Goal: Task Accomplishment & Management: Manage account settings

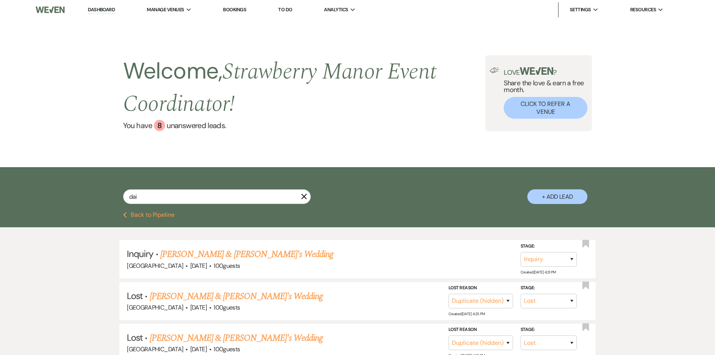
select select "8"
select select "4"
select select "8"
select select "4"
select select "8"
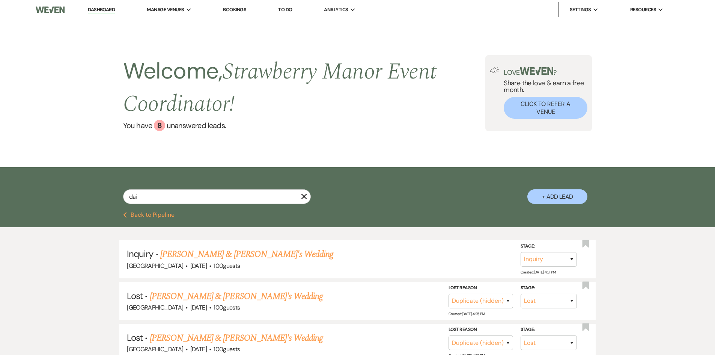
select select "5"
select select "8"
select select "5"
select select "8"
select select "5"
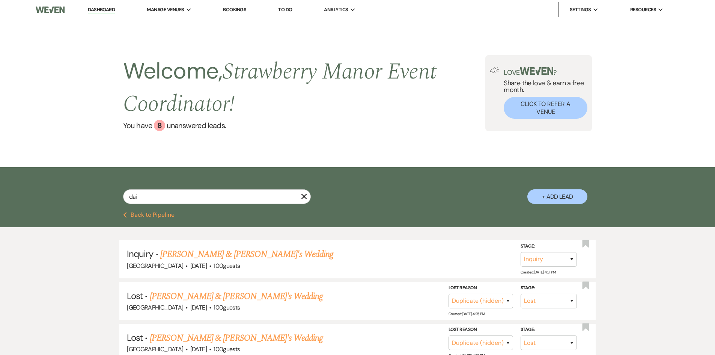
select select "8"
select select "5"
select select "8"
select select "5"
select select "8"
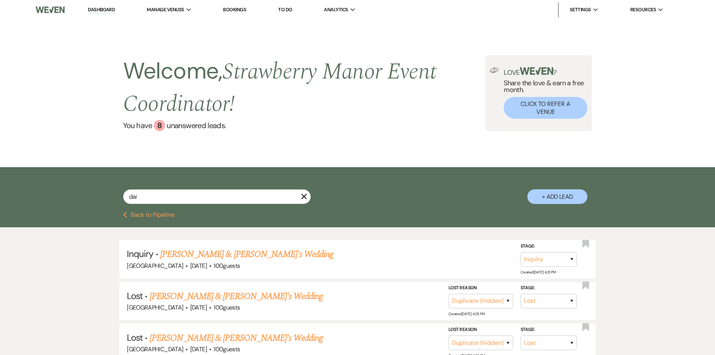
select select "4"
select select "8"
select select "5"
select select "8"
select select "5"
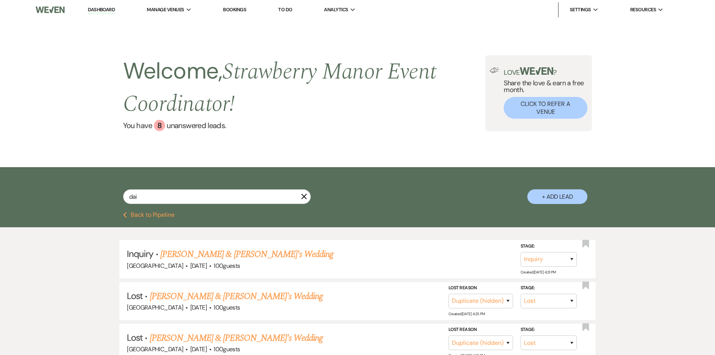
select select "8"
select select "5"
select select "8"
select select "5"
select select "8"
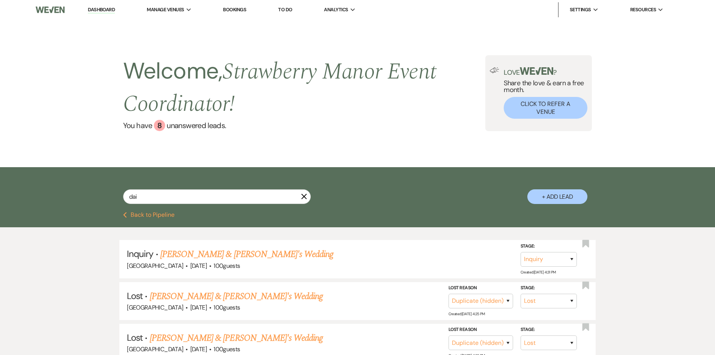
select select "5"
select select "8"
select select "5"
select select "8"
select select "5"
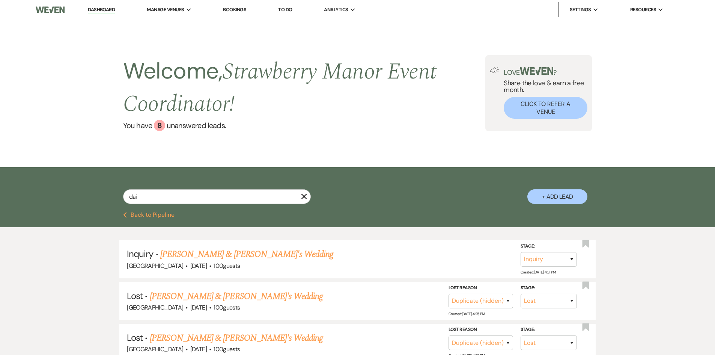
select select "8"
select select "5"
select select "8"
select select "5"
select select "8"
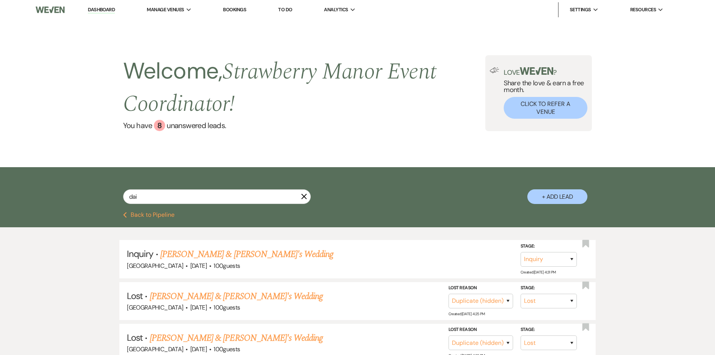
select select "5"
select select "8"
select select "5"
select select "8"
select select "5"
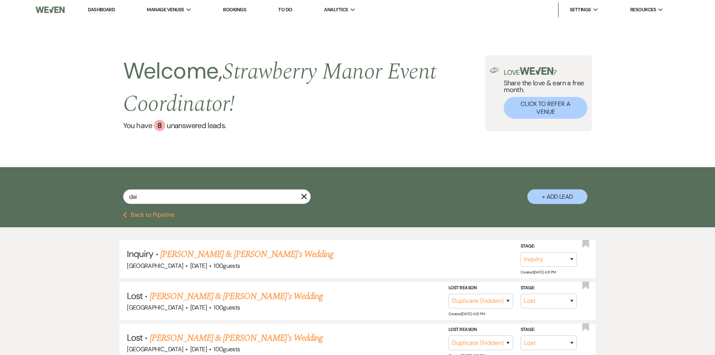
click at [88, 12] on link "Dashboard" at bounding box center [101, 9] width 27 height 7
select select "8"
select select "4"
select select "8"
select select "4"
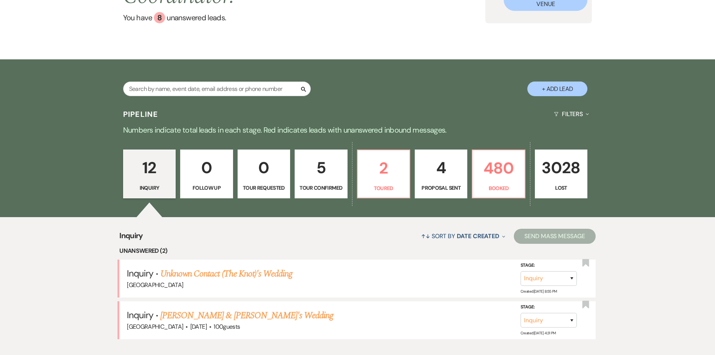
scroll to position [113, 0]
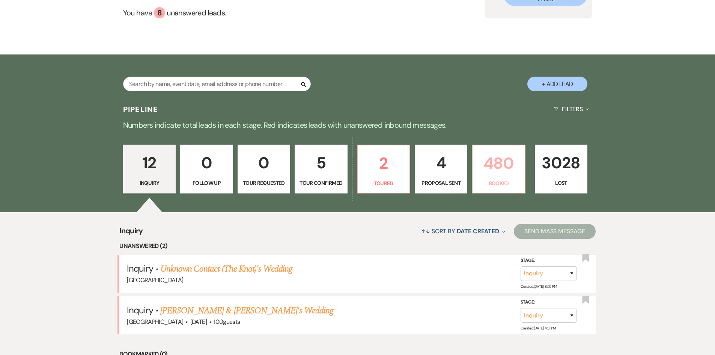
click at [496, 165] on p "480" at bounding box center [498, 162] width 43 height 25
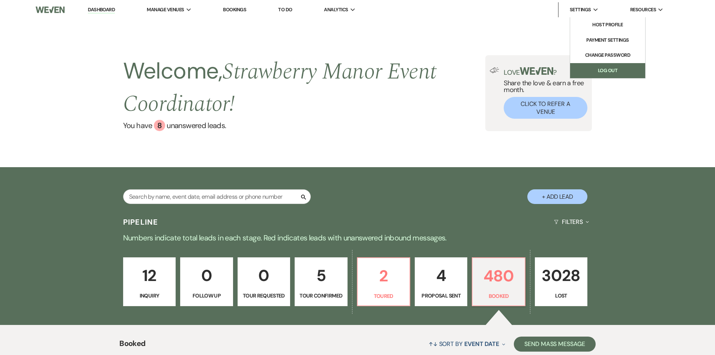
click at [592, 68] on link "Log Out" at bounding box center [607, 70] width 75 height 15
